Goal: Task Accomplishment & Management: Manage account settings

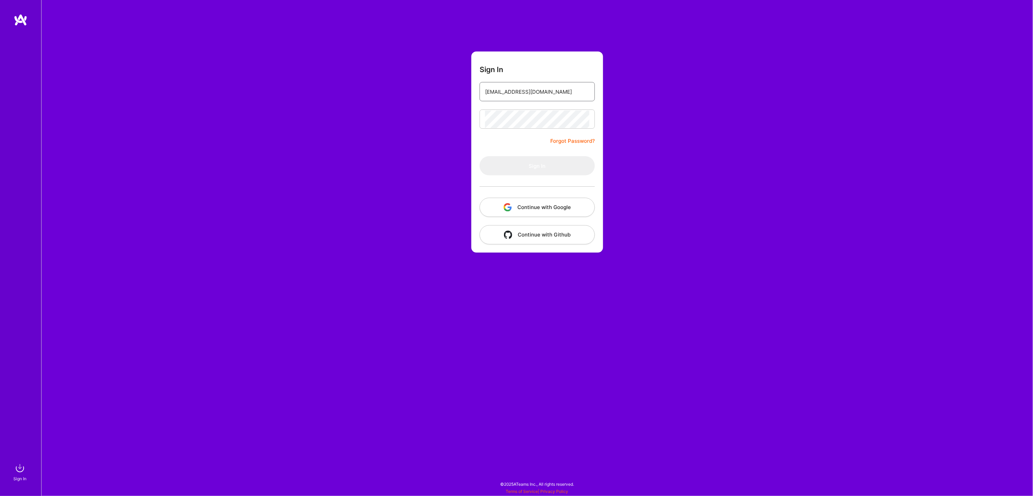
type input "[EMAIL_ADDRESS][DOMAIN_NAME]"
click at [538, 165] on button "Sign In" at bounding box center [536, 165] width 115 height 19
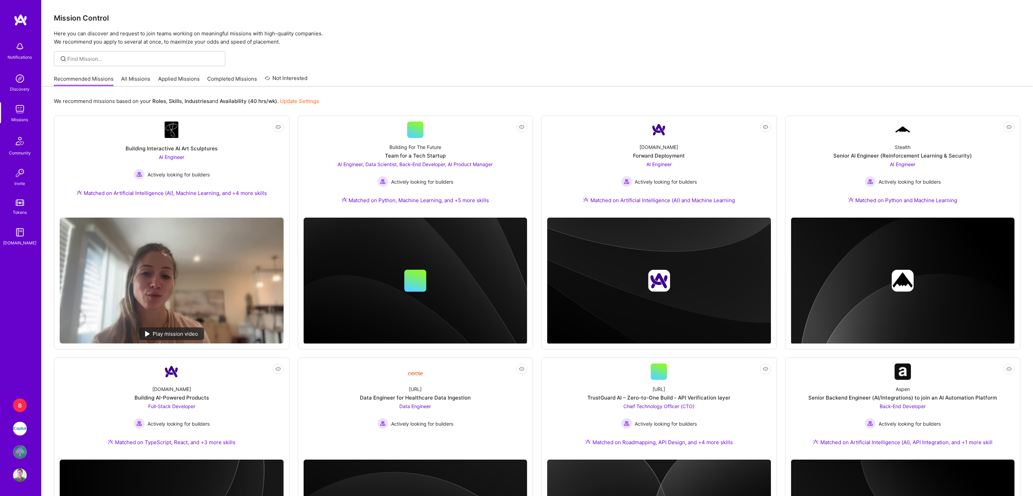
click at [13, 409] on link "B BD Team" at bounding box center [19, 405] width 17 height 14
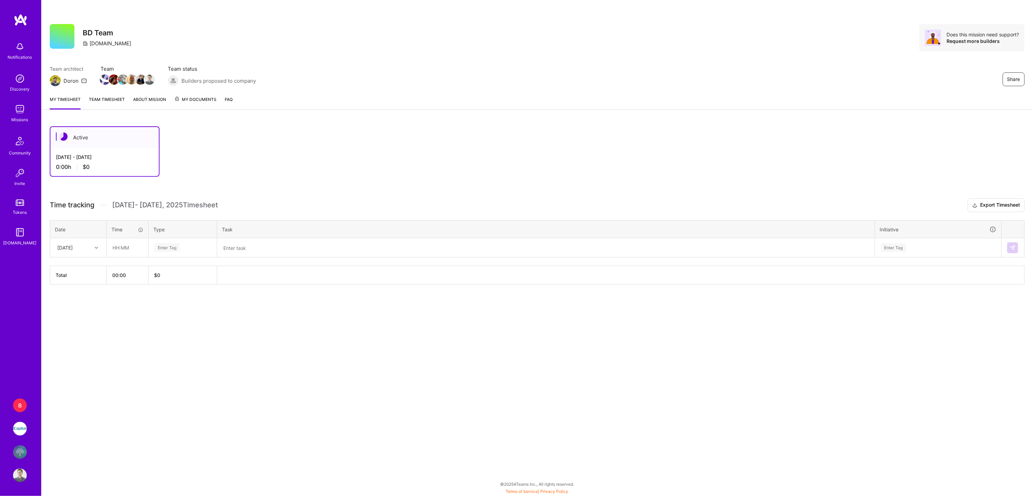
click at [99, 103] on link "Team timesheet" at bounding box center [107, 103] width 36 height 14
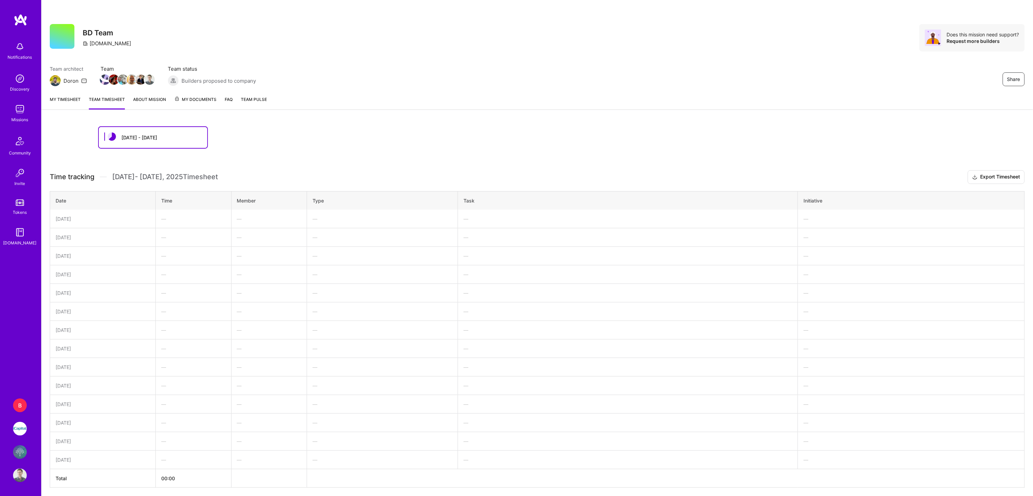
click at [143, 101] on link "About Mission" at bounding box center [149, 103] width 33 height 14
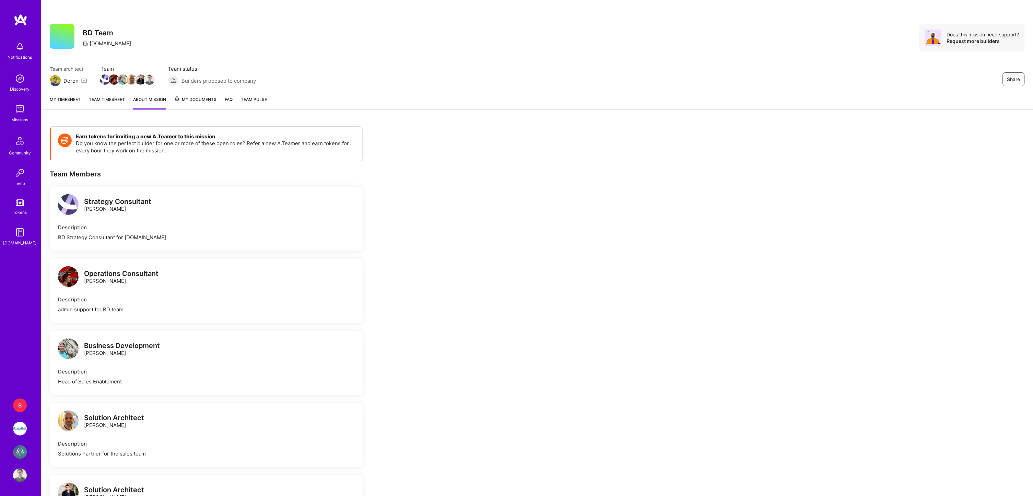
click at [78, 96] on link "My timesheet" at bounding box center [65, 103] width 31 height 14
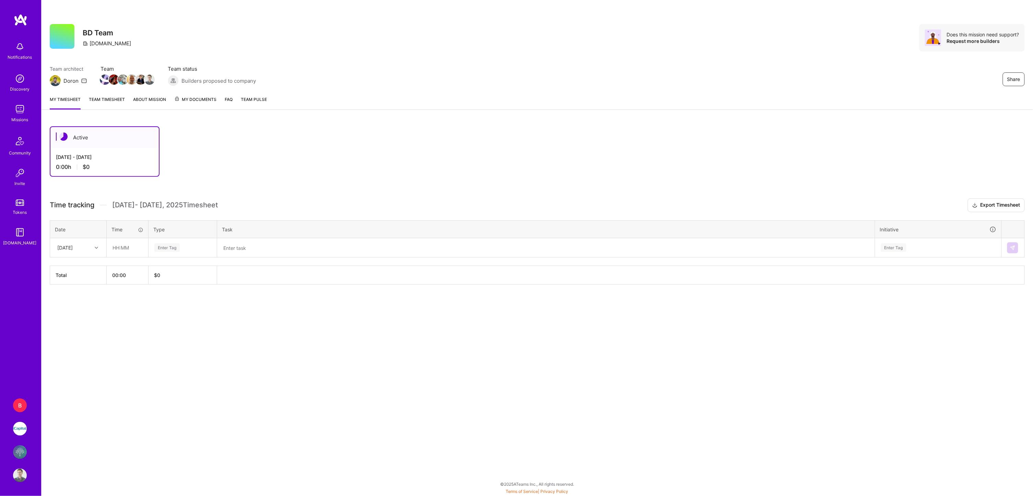
click at [20, 450] on img at bounding box center [20, 452] width 14 height 14
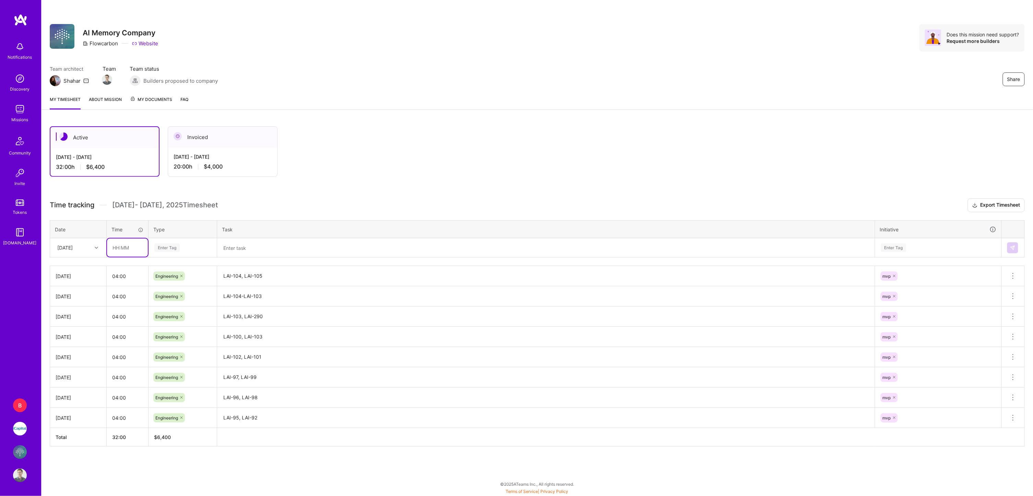
click at [114, 245] on input "text" at bounding box center [127, 247] width 41 height 18
type input "04:00"
click at [169, 314] on span "Engineering" at bounding box center [166, 318] width 29 height 9
click at [238, 246] on textarea at bounding box center [546, 248] width 656 height 18
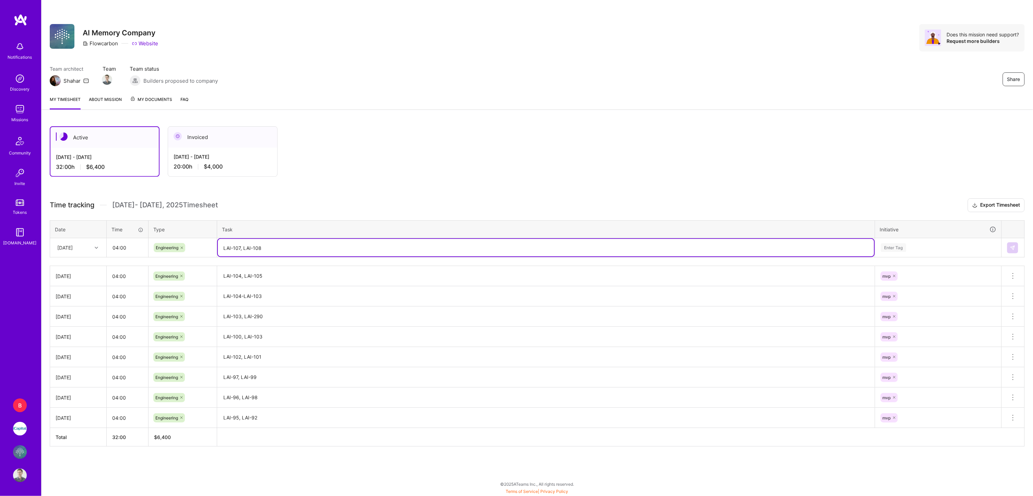
type textarea "LAI-107, LAI-108"
click at [915, 243] on div "Enter Tag" at bounding box center [938, 247] width 116 height 9
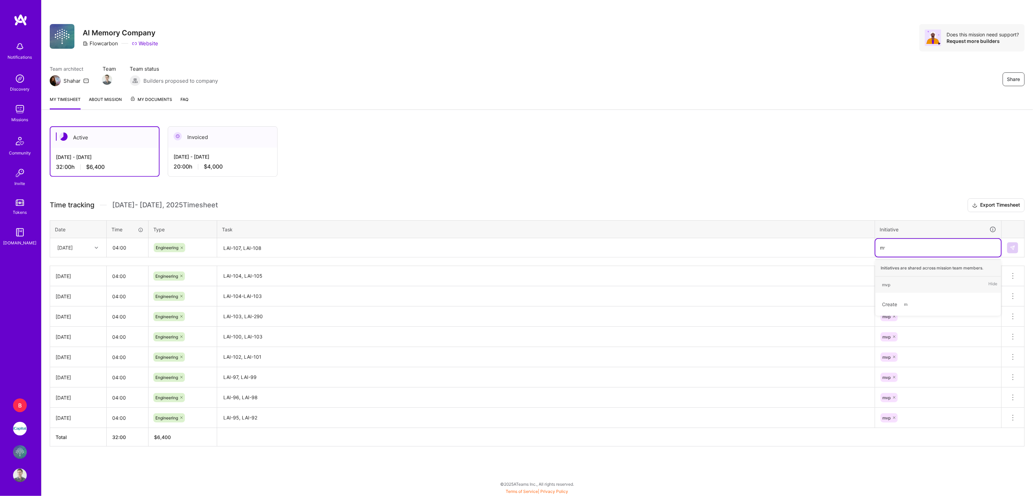
type input "mvp"
click at [891, 280] on span "mvp" at bounding box center [886, 284] width 15 height 9
click at [1011, 245] on img at bounding box center [1012, 247] width 5 height 5
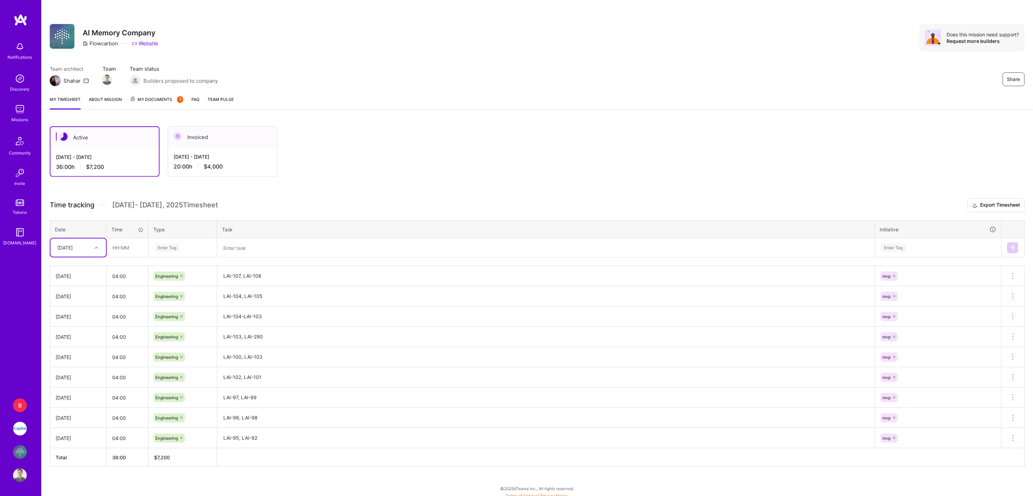
click at [85, 272] on div "[DATE]" at bounding box center [78, 275] width 45 height 7
click at [83, 277] on div "[DATE]" at bounding box center [78, 275] width 45 height 7
click at [90, 246] on div "[DATE]" at bounding box center [73, 247] width 38 height 11
click at [78, 302] on div "[DATE]" at bounding box center [78, 305] width 56 height 13
click at [116, 252] on input "text" at bounding box center [127, 247] width 41 height 18
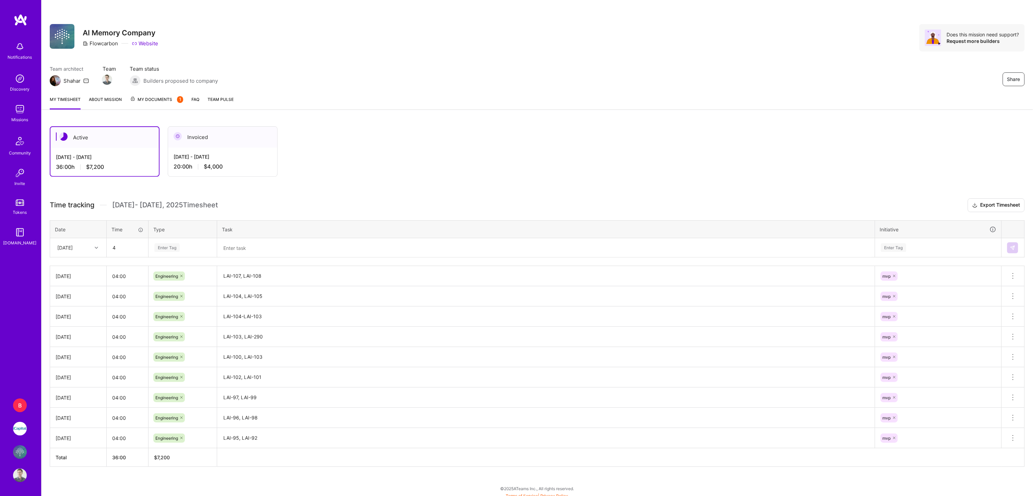
type input "04:00"
type input "eng"
click at [173, 270] on span "Engineering" at bounding box center [166, 269] width 29 height 9
click at [237, 248] on textarea at bounding box center [546, 248] width 656 height 18
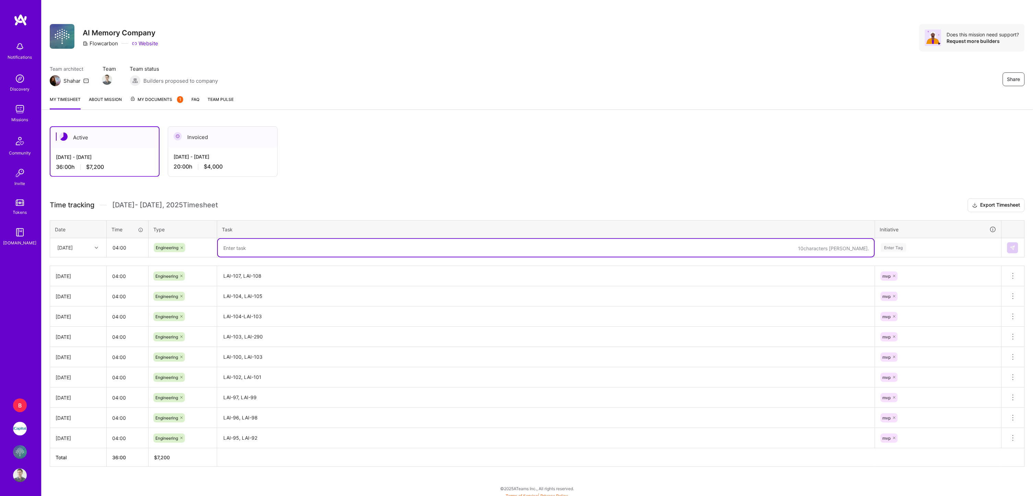
type textarea "A"
type textarea "LAI-107, LAI-108"
click at [898, 242] on div "Enter Tag" at bounding box center [893, 247] width 25 height 11
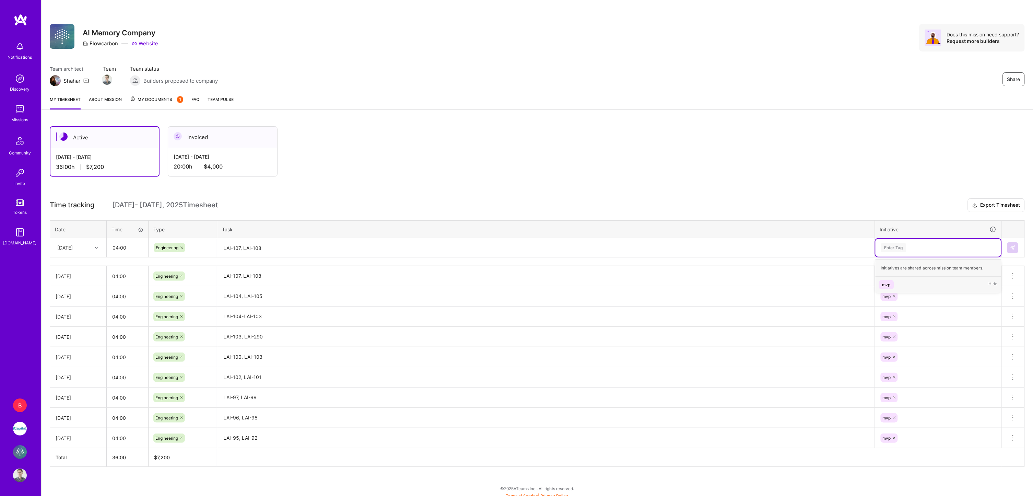
click at [891, 280] on span "mvp" at bounding box center [886, 284] width 15 height 9
click at [1011, 245] on img at bounding box center [1012, 247] width 5 height 5
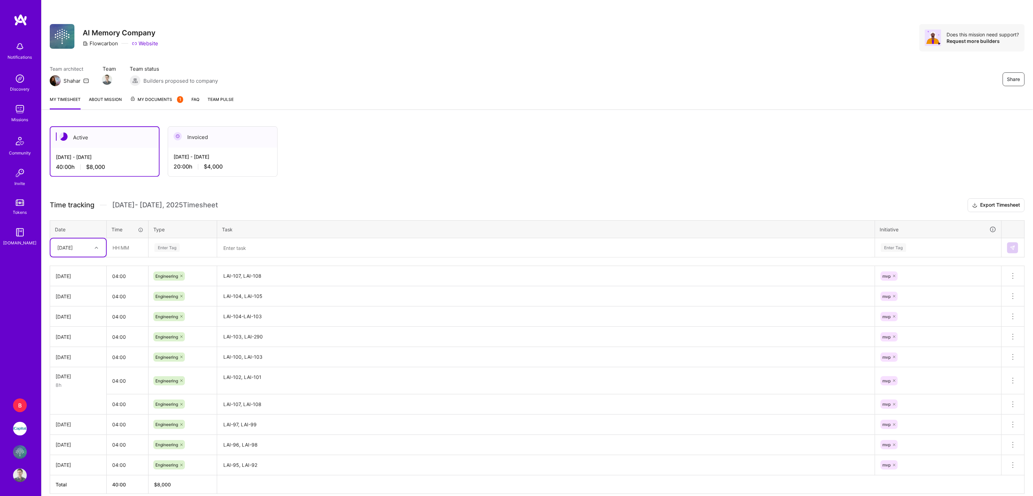
click at [472, 198] on h3 "Time tracking [DATE] - [DATE] Timesheet Export Timesheet" at bounding box center [537, 205] width 975 height 14
click at [1008, 401] on button at bounding box center [1012, 404] width 23 height 20
click at [996, 411] on button "Delete row" at bounding box center [996, 415] width 36 height 17
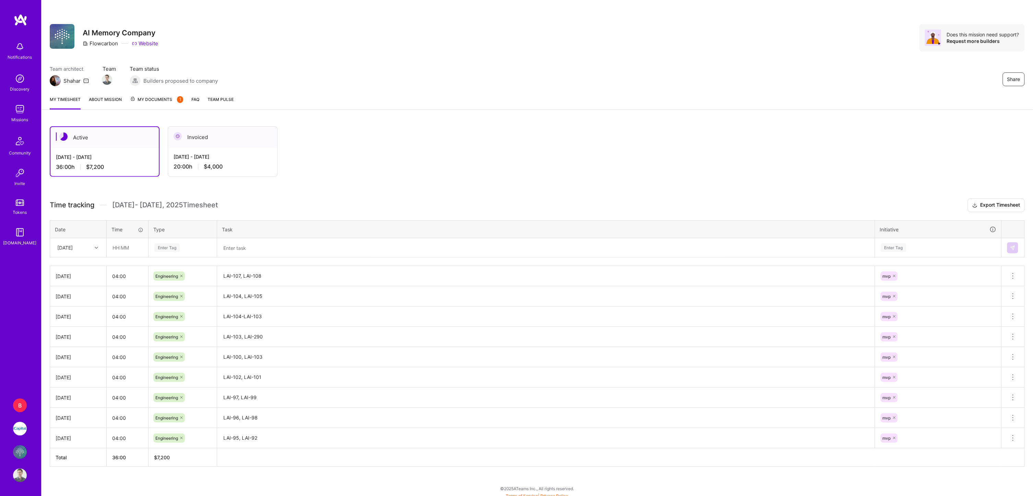
click at [87, 248] on div "[DATE]" at bounding box center [73, 247] width 38 height 11
click at [76, 317] on div "[DATE]" at bounding box center [78, 320] width 56 height 13
click at [121, 248] on input "text" at bounding box center [127, 247] width 41 height 18
type input "04:00"
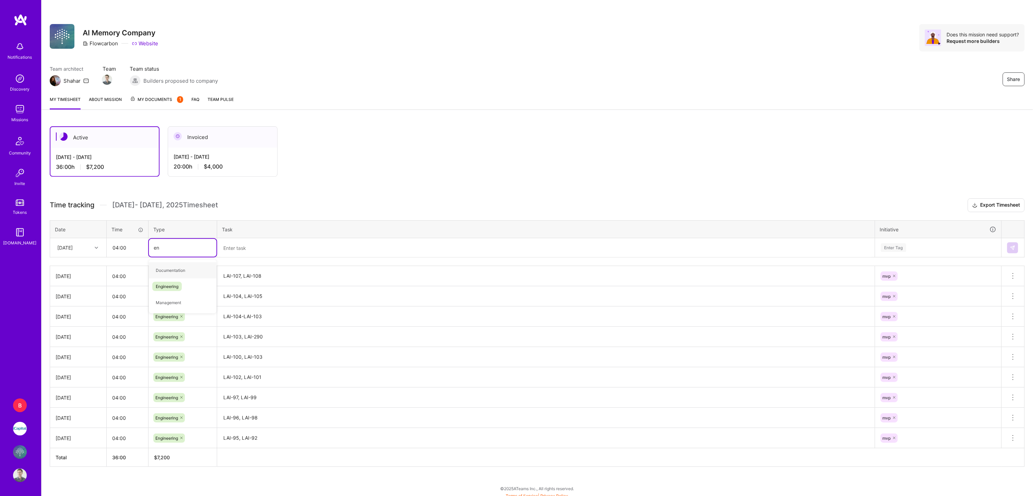
type input "eng"
click at [181, 267] on span "Engineering" at bounding box center [166, 269] width 29 height 9
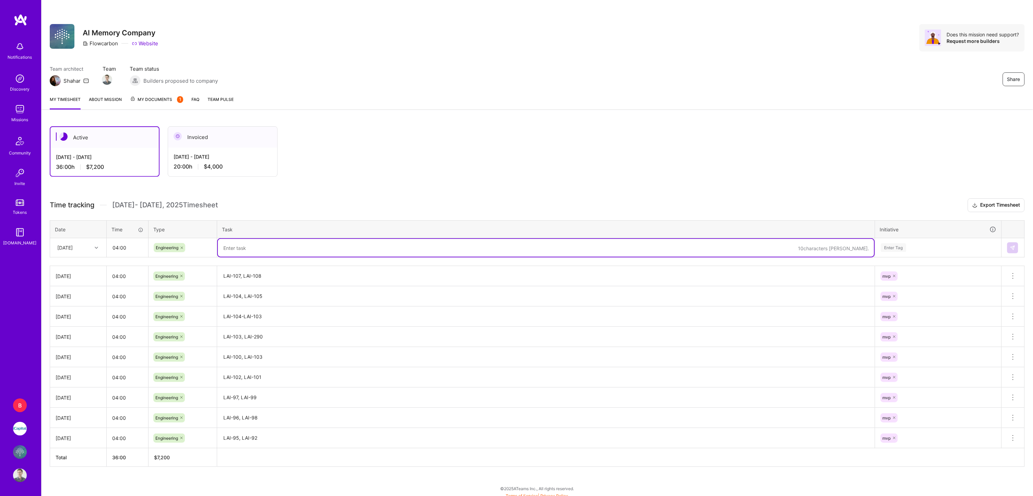
click at [246, 241] on textarea at bounding box center [546, 248] width 656 height 18
type textarea "LAI-107,LAI-108"
click at [892, 247] on div "Enter Tag" at bounding box center [893, 247] width 25 height 11
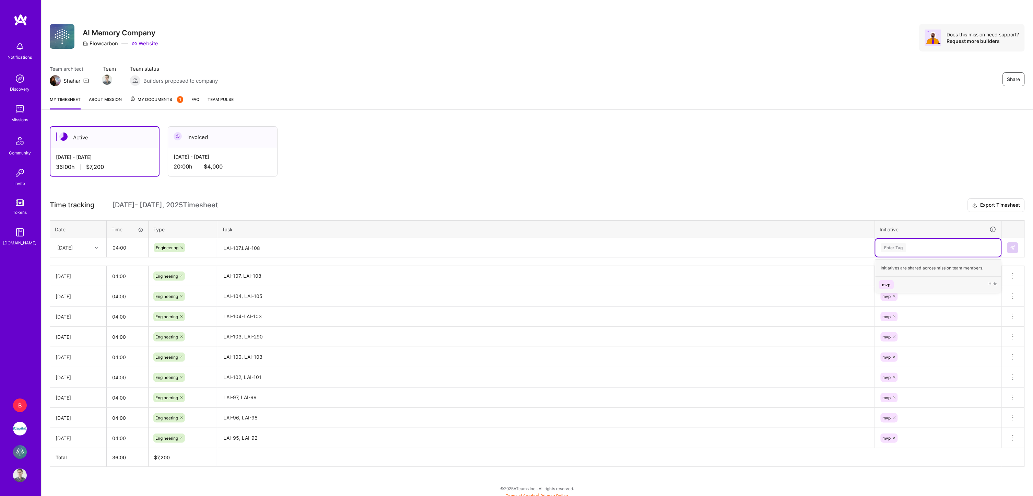
click at [893, 282] on span "mvp" at bounding box center [886, 284] width 15 height 9
click at [1011, 249] on button at bounding box center [1012, 247] width 11 height 11
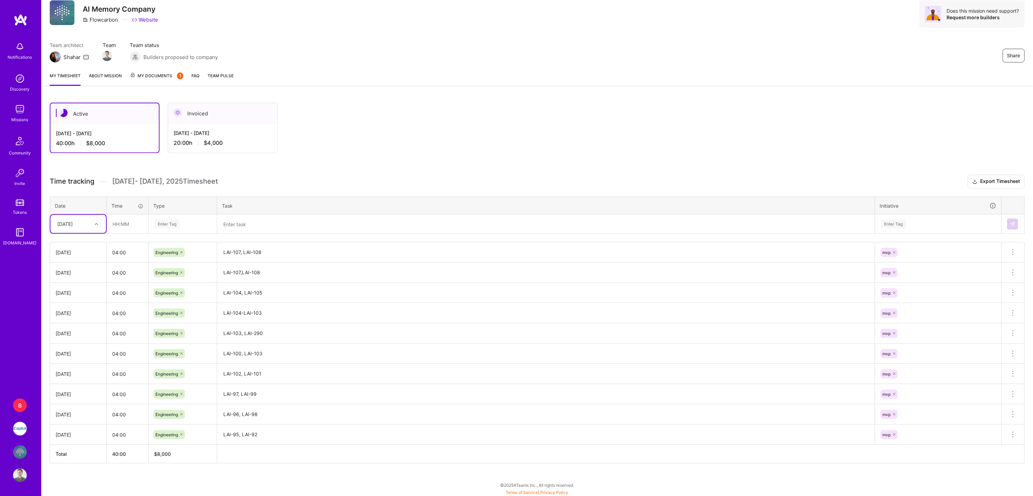
scroll to position [23, 0]
click at [301, 181] on h3 "Time tracking [DATE] - [DATE] Timesheet Export Timesheet" at bounding box center [537, 182] width 975 height 14
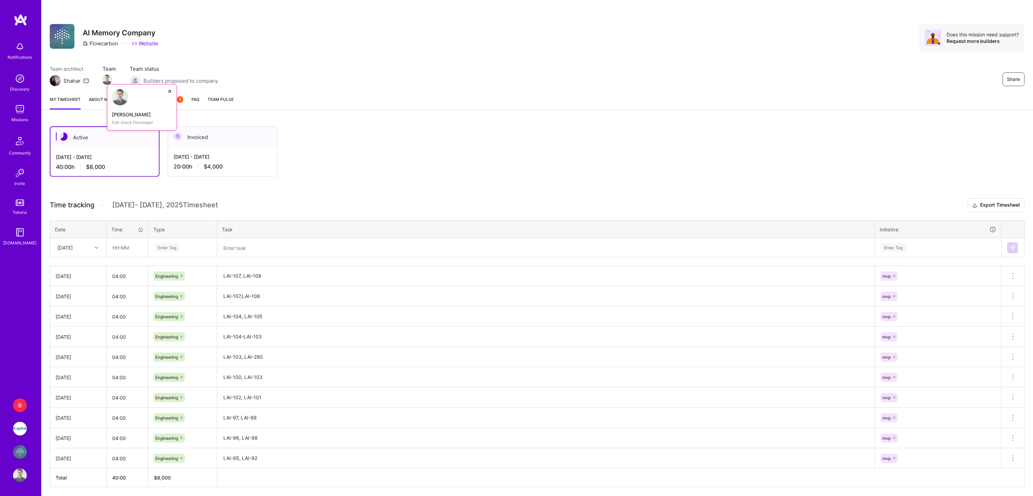
scroll to position [0, 0]
